Goal: Entertainment & Leisure: Consume media (video, audio)

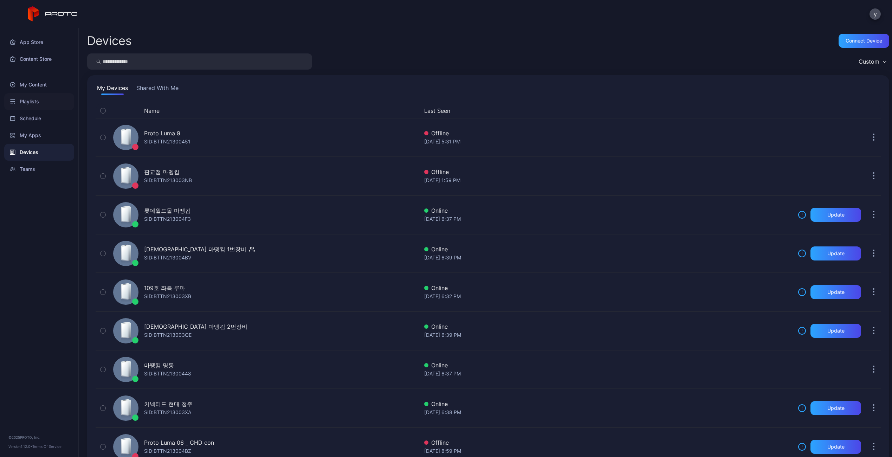
click at [32, 101] on div "Playlists" at bounding box center [39, 101] width 70 height 17
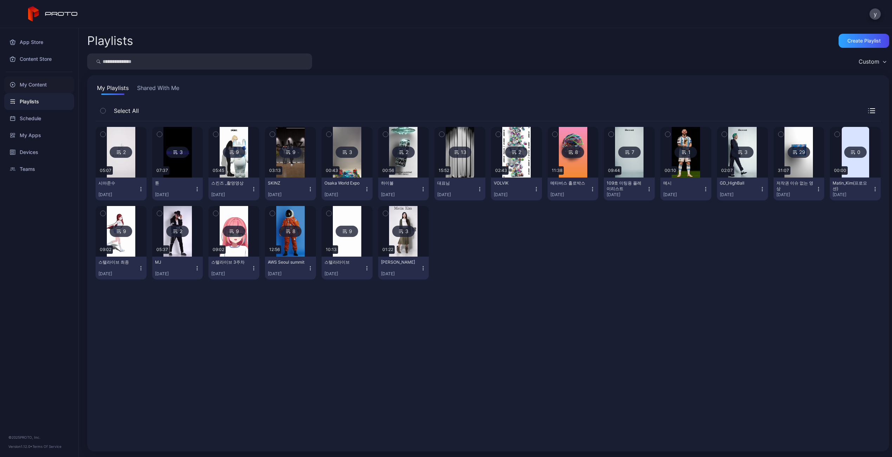
click at [39, 83] on div "My Content" at bounding box center [39, 84] width 70 height 17
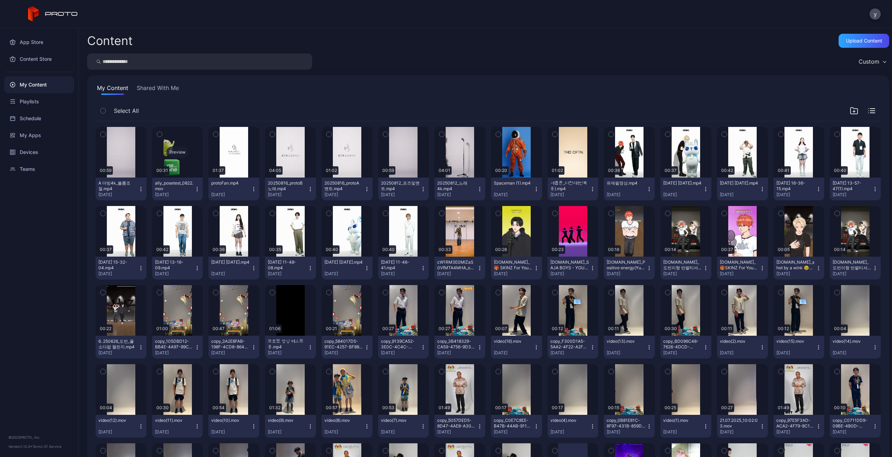
click at [179, 137] on div "Preview" at bounding box center [177, 152] width 51 height 51
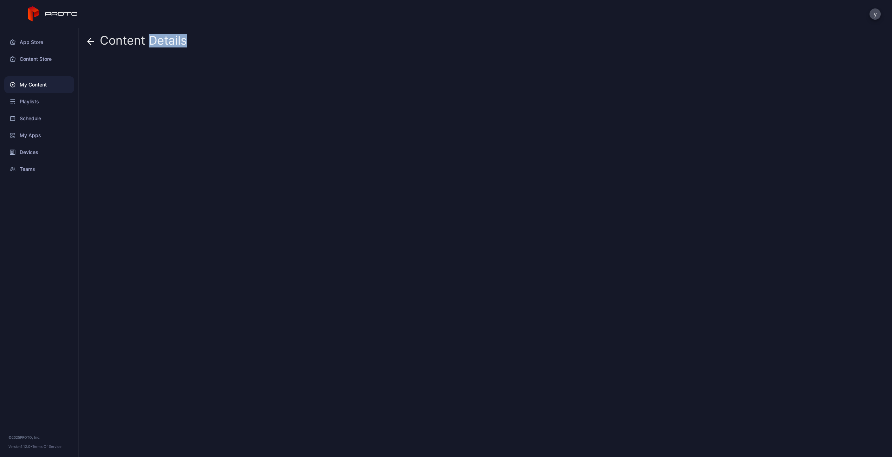
click at [179, 137] on div at bounding box center [488, 253] width 802 height 395
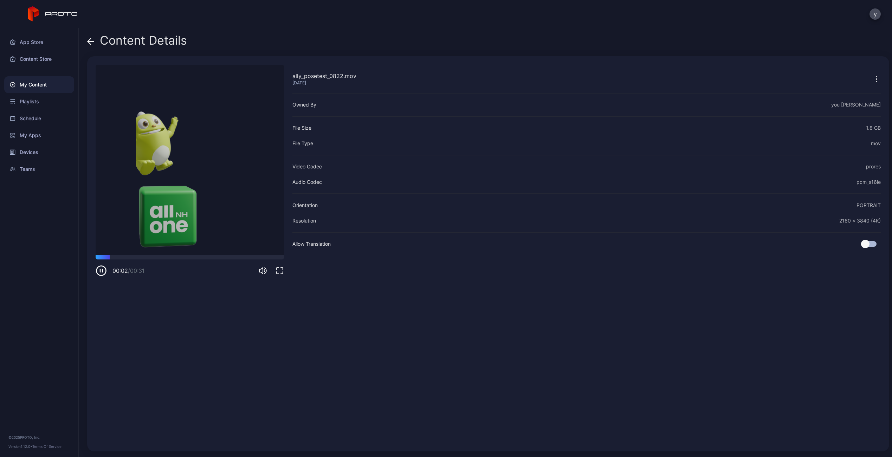
click at [129, 260] on div "00:02 / 00:31" at bounding box center [190, 265] width 188 height 21
click at [124, 261] on div "00:03 / 00:31" at bounding box center [190, 265] width 188 height 21
drag, startPoint x: 124, startPoint y: 261, endPoint x: 139, endPoint y: 291, distance: 33.8
click at [140, 294] on div "ally_posetest_0822.mov [DATE] Sorry, your browser doesn‘t support embedded vide…" at bounding box center [190, 254] width 188 height 378
click at [103, 268] on icon "button" at bounding box center [101, 270] width 11 height 11
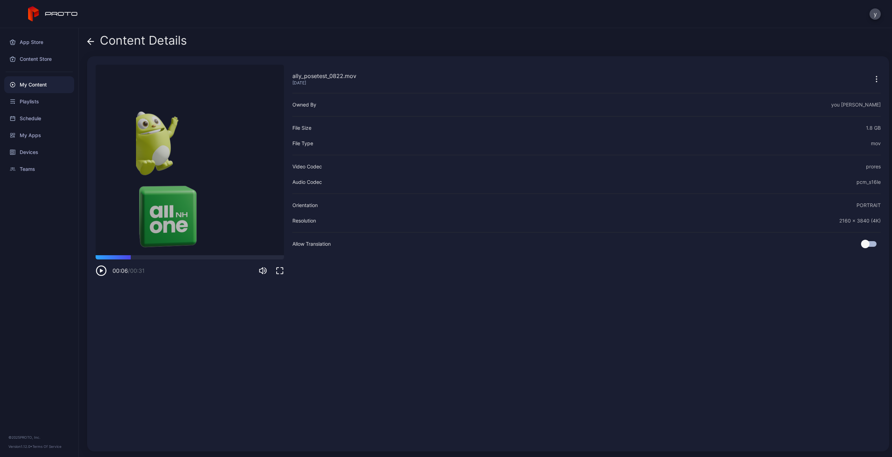
click at [139, 202] on video "Sorry, your browser doesn‘t support embedded videos" at bounding box center [190, 160] width 188 height 191
drag, startPoint x: 112, startPoint y: 257, endPoint x: 187, endPoint y: 264, distance: 75.2
click at [187, 264] on div "00:18 / 00:31" at bounding box center [190, 265] width 188 height 21
click at [102, 268] on icon "button" at bounding box center [101, 270] width 11 height 11
click at [102, 272] on icon "button" at bounding box center [101, 270] width 11 height 11
